Goal: Task Accomplishment & Management: Use online tool/utility

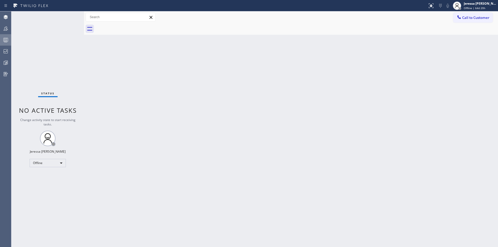
click at [8, 36] on div at bounding box center [5, 40] width 11 height 10
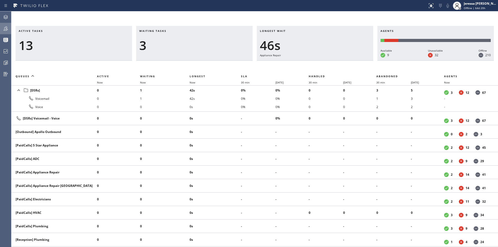
click at [9, 29] on div at bounding box center [5, 28] width 11 height 6
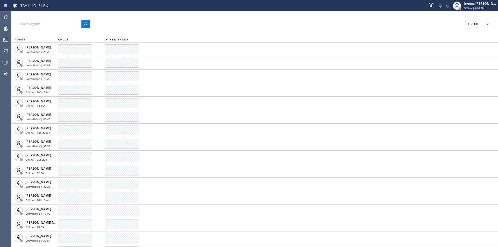
click at [473, 23] on span "Filter" at bounding box center [473, 24] width 10 height 4
click at [444, 61] on label "Available" at bounding box center [460, 61] width 68 height 4
click at [426, 61] on input "Available" at bounding box center [423, 61] width 6 height 6
checkbox input "true"
click at [468, 29] on span "Apply" at bounding box center [466, 30] width 11 height 4
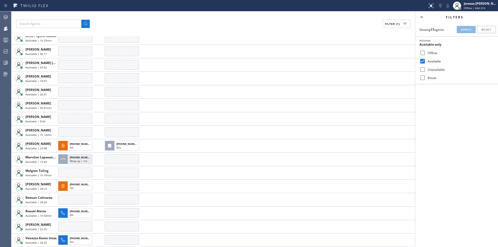
scroll to position [25, 0]
